Goal: Task Accomplishment & Management: Use online tool/utility

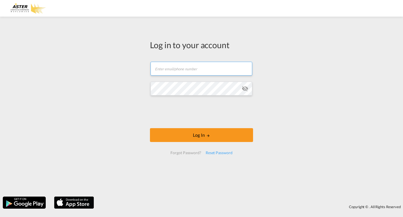
type input "[EMAIL_ADDRESS][DOMAIN_NAME]"
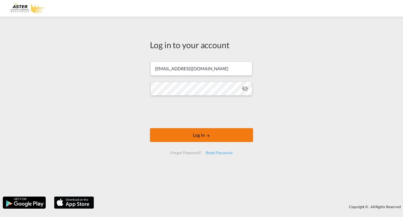
click at [204, 137] on button "Log In" at bounding box center [201, 135] width 103 height 14
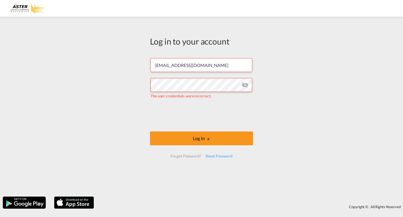
click at [245, 86] on md-icon "icon-eye-off" at bounding box center [245, 85] width 7 height 7
click at [248, 101] on form "[EMAIL_ADDRESS][DOMAIN_NAME] The user credentials were incorrect. Log In Forgot…" at bounding box center [201, 108] width 103 height 111
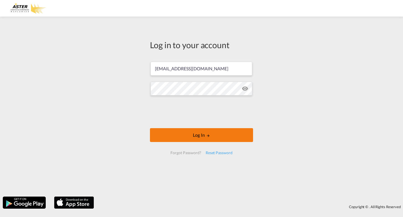
click at [204, 137] on button "Log In" at bounding box center [201, 135] width 103 height 14
